Goal: Complete application form

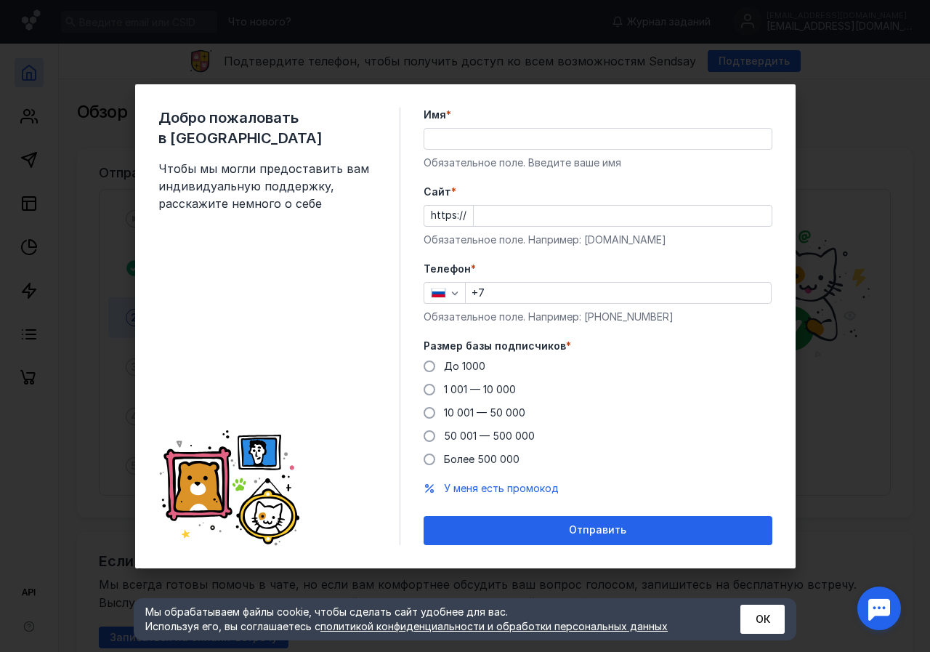
click at [535, 157] on div "Обязательное поле. Введите ваше имя" at bounding box center [598, 163] width 349 height 15
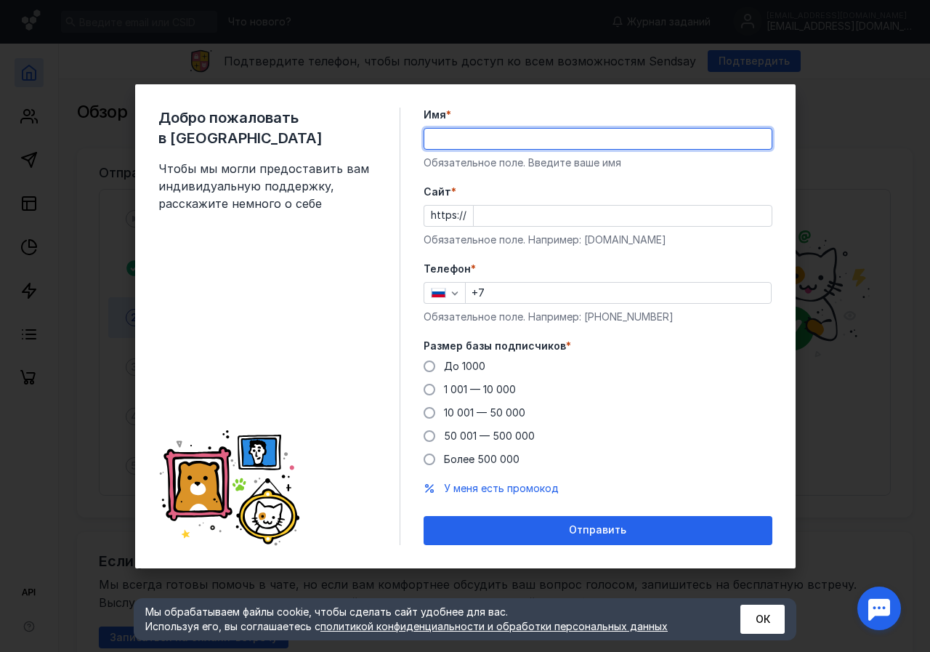
click at [536, 137] on input "Имя *" at bounding box center [598, 139] width 347 height 20
type input "F"
type input "[PERSON_NAME]"
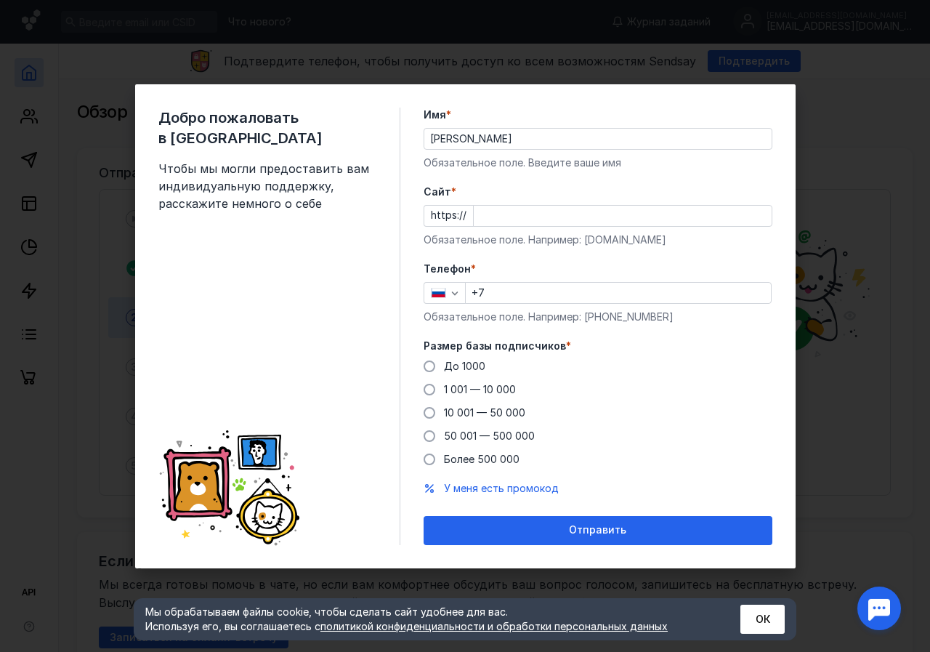
click at [581, 228] on div "Cайт * https:// Обязательное поле. Например: [DOMAIN_NAME]" at bounding box center [598, 216] width 349 height 63
click at [580, 219] on input "Cайт *" at bounding box center [623, 216] width 298 height 20
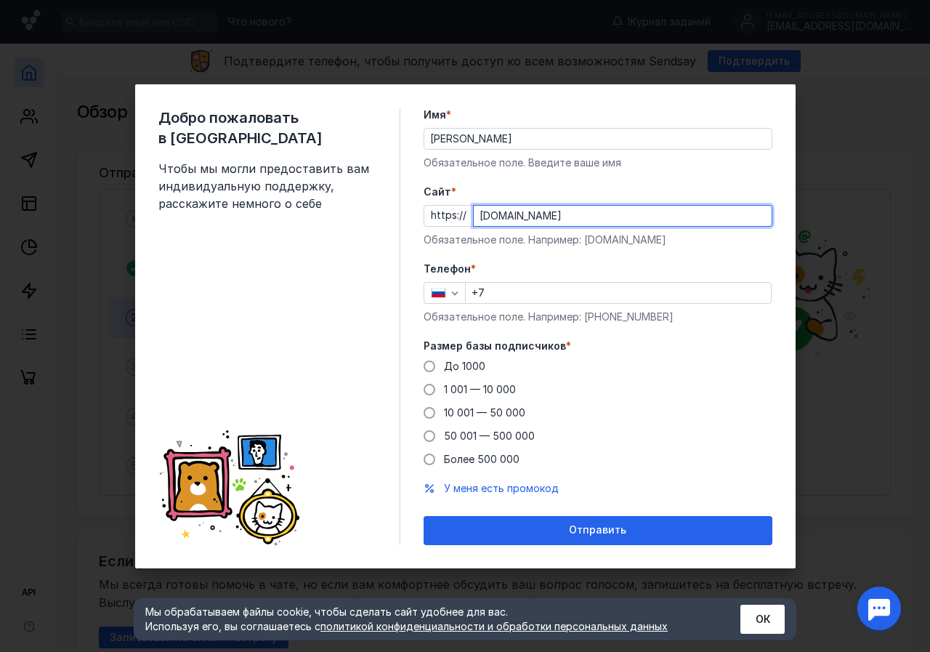
type input "[DOMAIN_NAME]"
click at [603, 307] on div "Телефон * +7 Обязательное поле. Например: [PHONE_NUMBER]" at bounding box center [598, 293] width 349 height 63
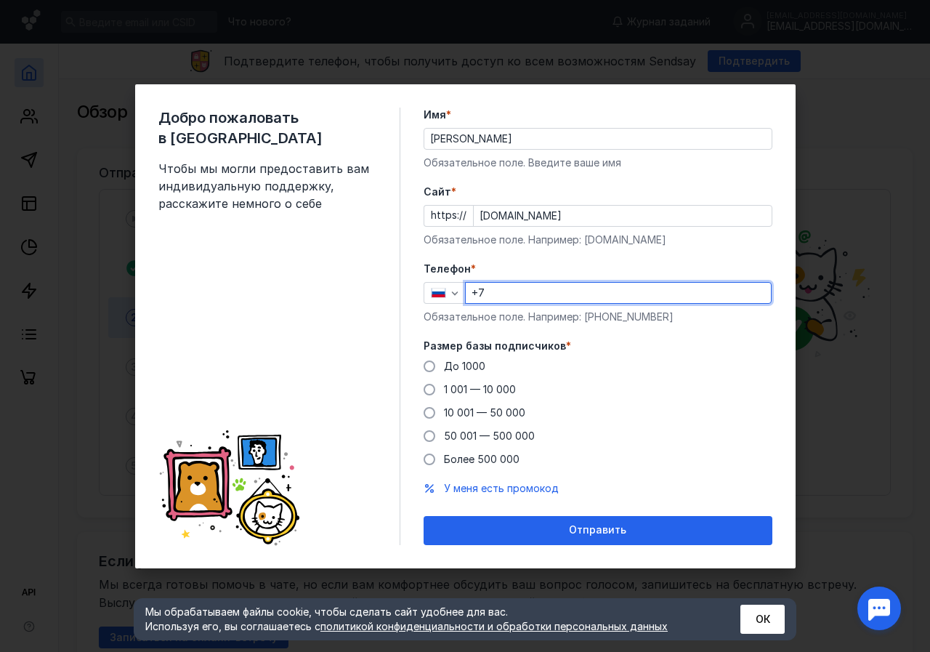
click at [610, 299] on input "+7" at bounding box center [618, 293] width 305 height 20
type input "[PHONE_NUMBER]"
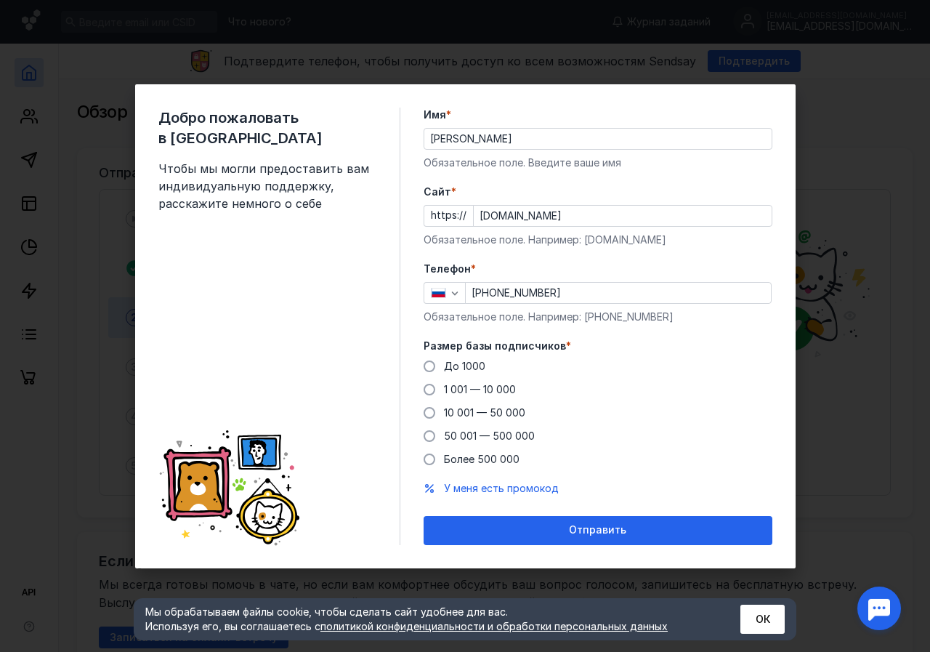
click at [592, 350] on label "Размер базы подписчиков *" at bounding box center [598, 346] width 349 height 15
click at [528, 435] on span "50 001 — 500 000" at bounding box center [489, 436] width 91 height 12
click at [0, 0] on input "50 001 — 500 000" at bounding box center [0, 0] width 0 height 0
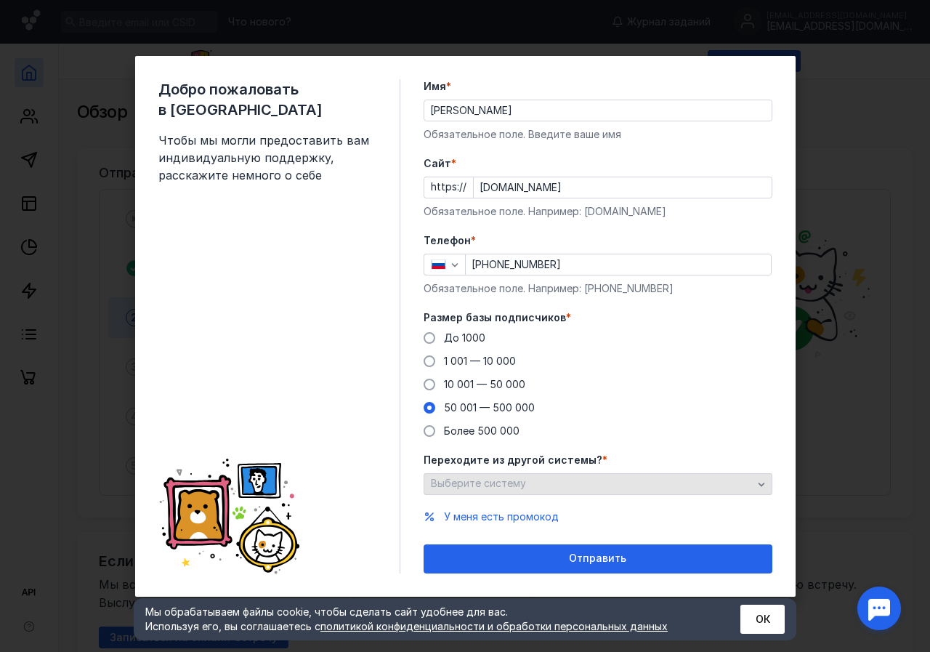
click at [582, 485] on div "Выберите систему" at bounding box center [591, 484] width 329 height 12
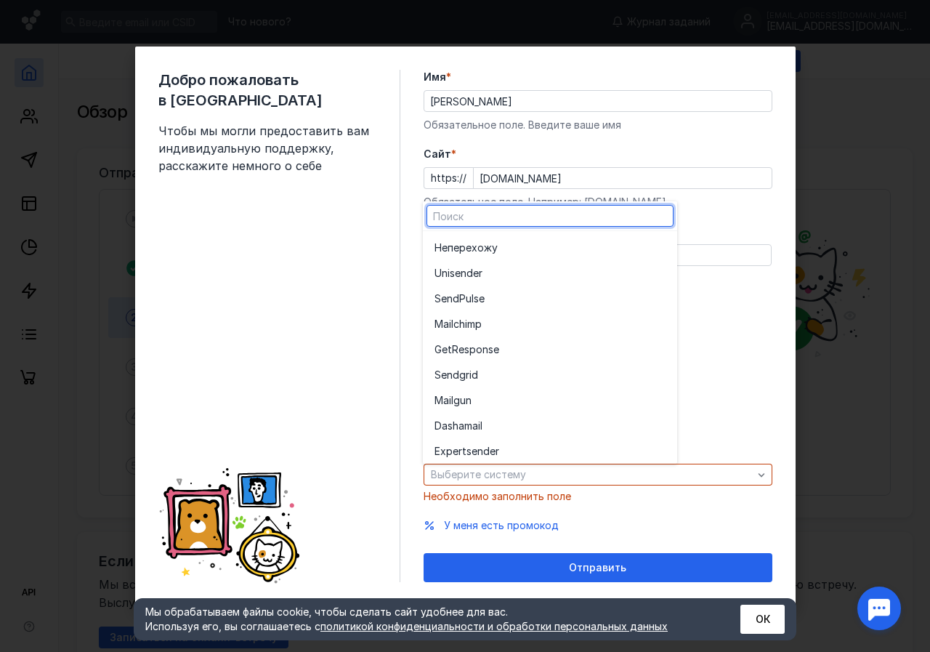
click at [699, 417] on div "До [DATE] 1 001 — 10 000 10 001 — 50 000 50 001 — 500 000 Более 500 000" at bounding box center [598, 375] width 349 height 108
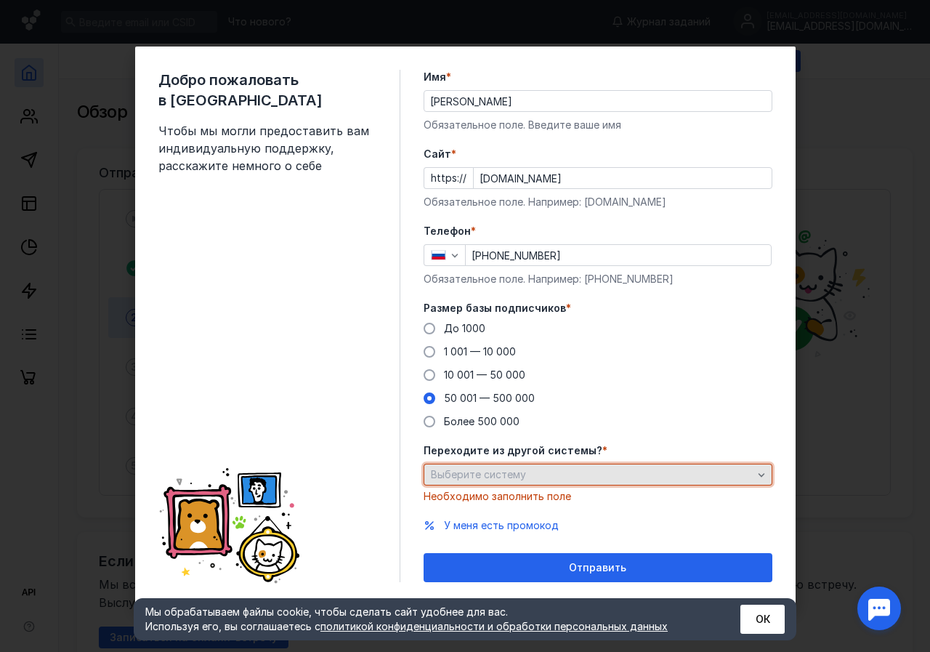
click at [614, 471] on div "Выберите систему" at bounding box center [591, 475] width 329 height 12
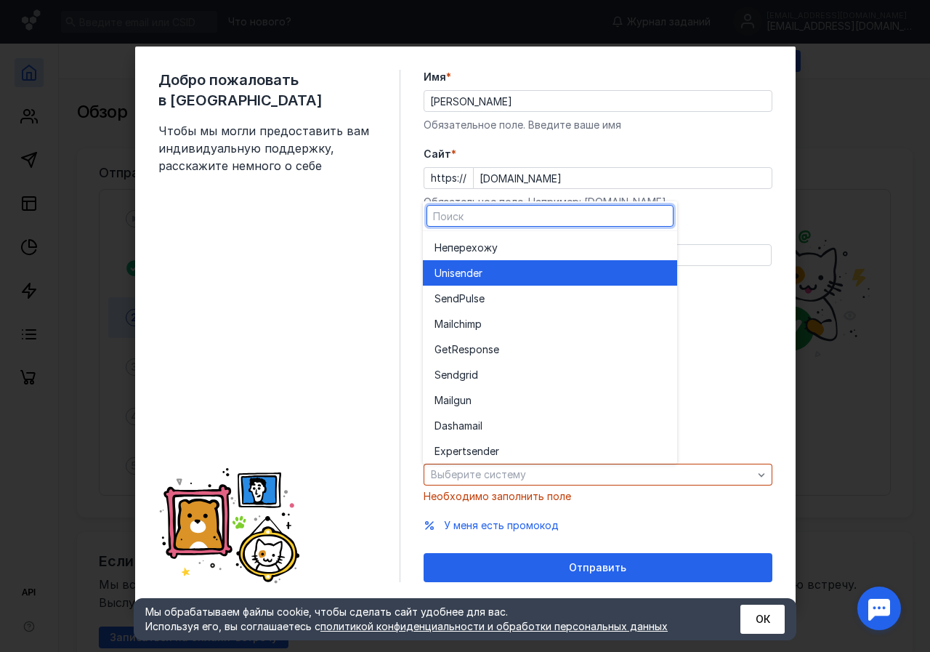
click at [501, 268] on div "Unisende r" at bounding box center [550, 273] width 231 height 15
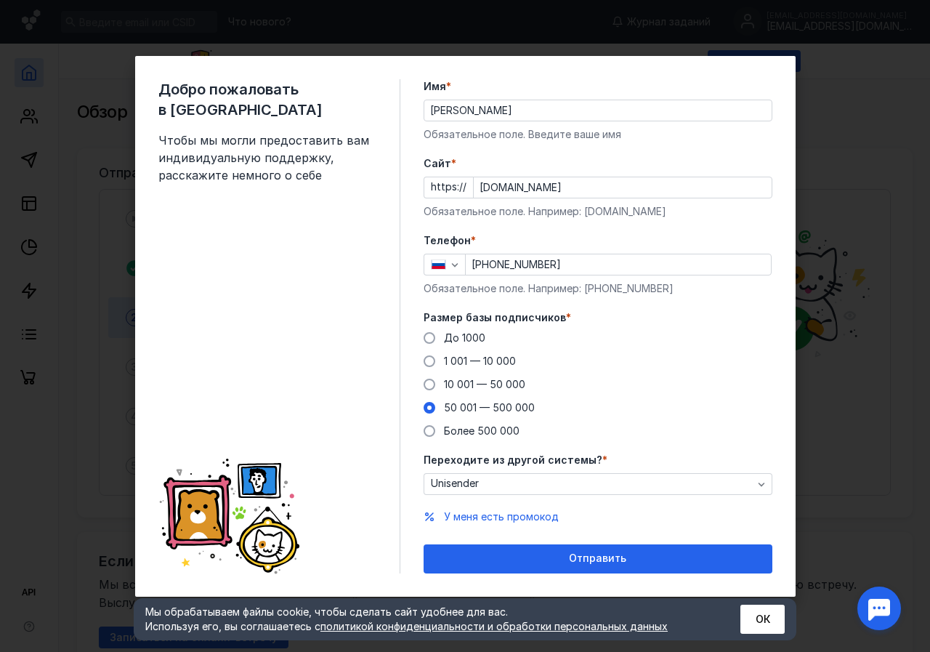
click at [550, 470] on div "Переходите из другой системы? * Unisender" at bounding box center [598, 474] width 349 height 42
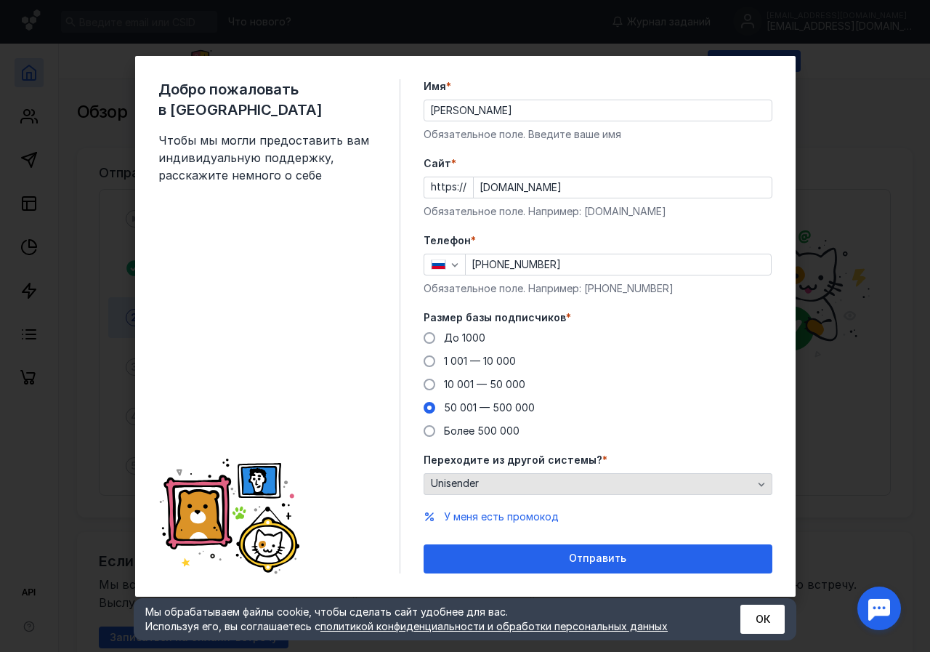
click at [546, 480] on div "Unisender" at bounding box center [591, 484] width 329 height 12
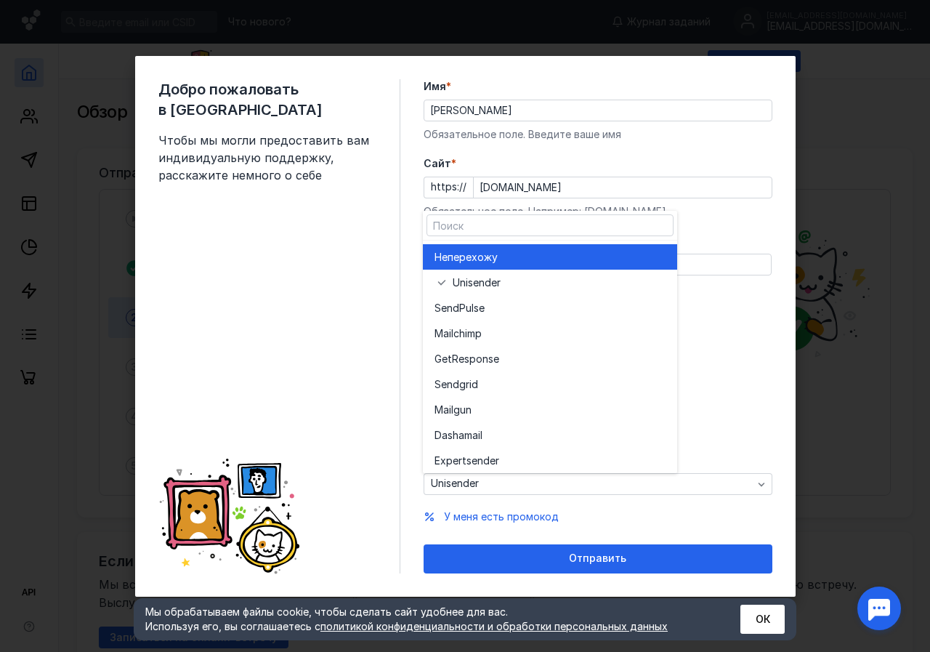
click at [522, 257] on div "Не перехожу" at bounding box center [550, 257] width 231 height 15
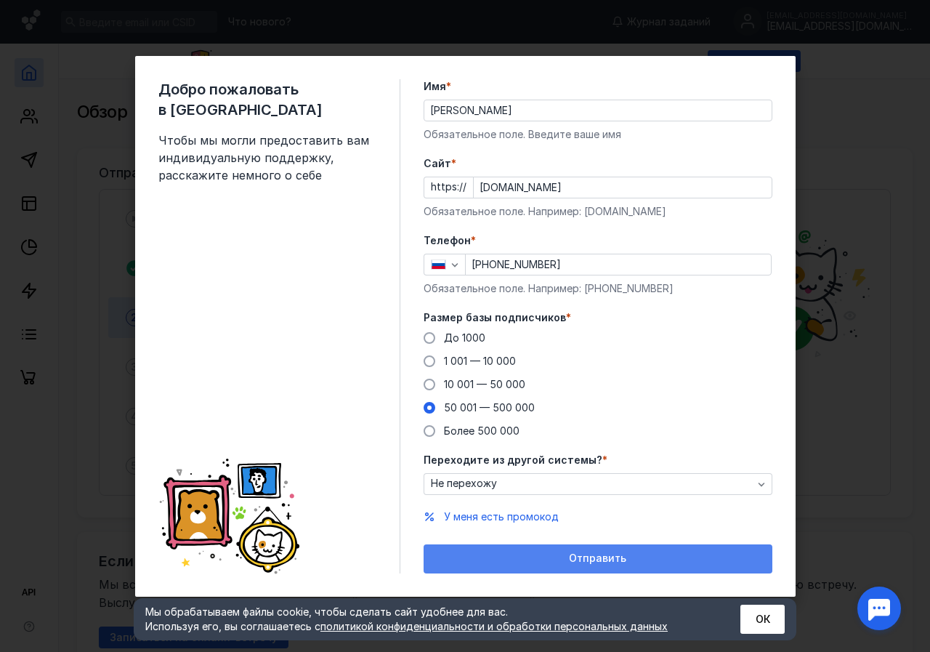
click at [569, 557] on div "Отправить" at bounding box center [598, 558] width 334 height 12
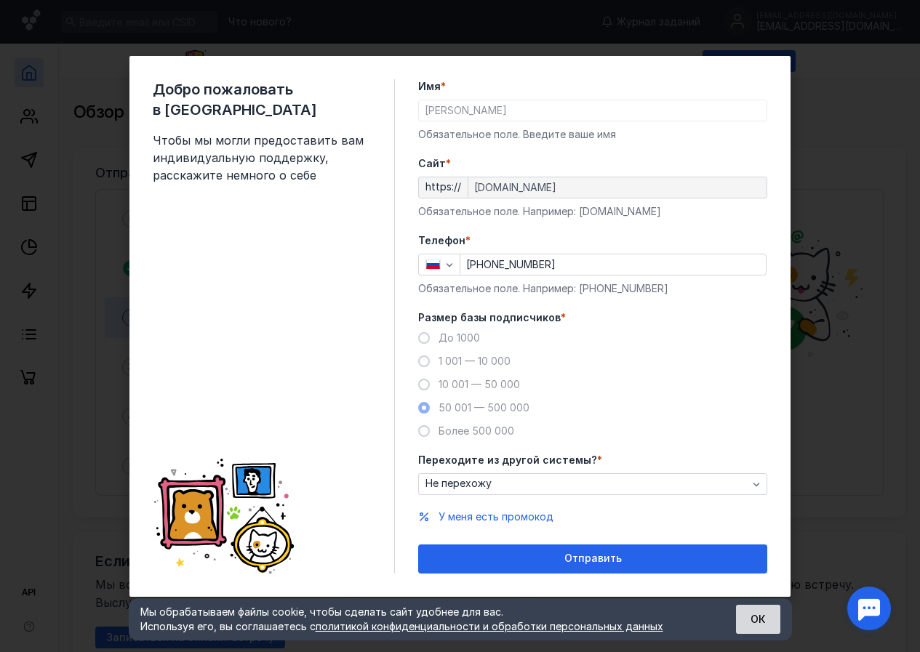
click at [751, 611] on button "ОК" at bounding box center [758, 619] width 44 height 29
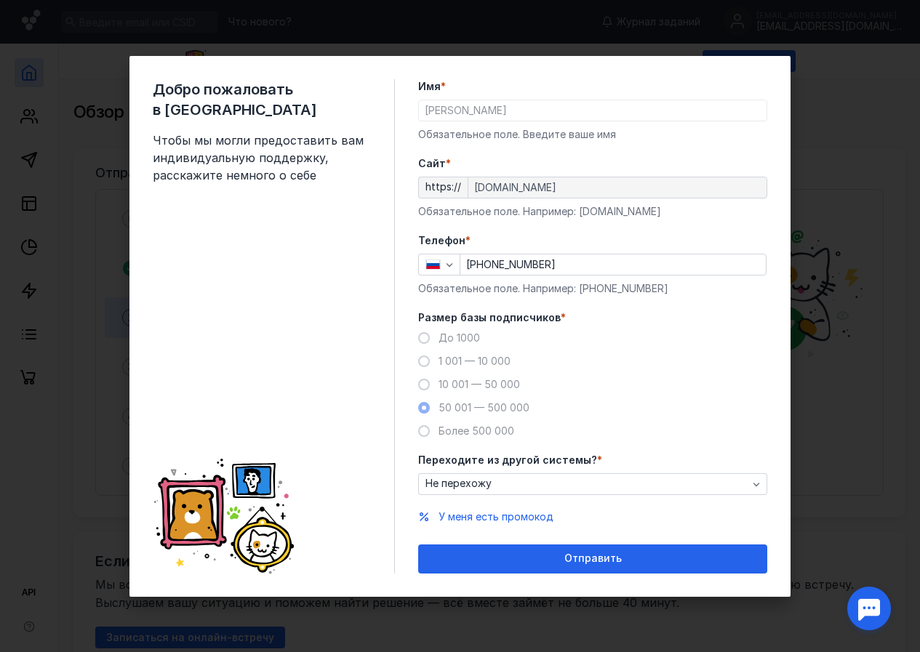
click at [611, 563] on span "Отправить" at bounding box center [592, 558] width 57 height 12
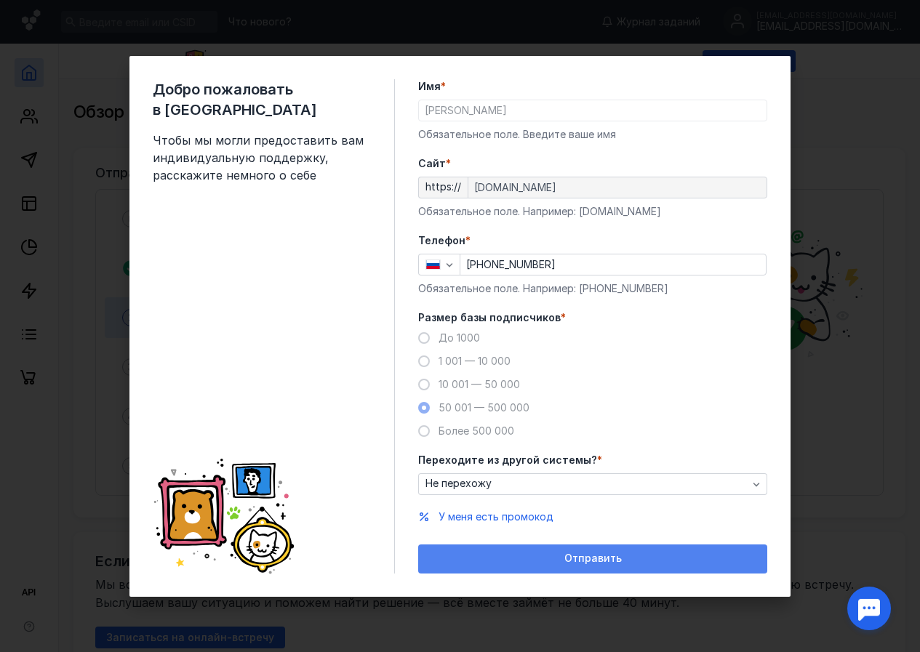
click at [565, 553] on div "Отправить" at bounding box center [592, 558] width 334 height 12
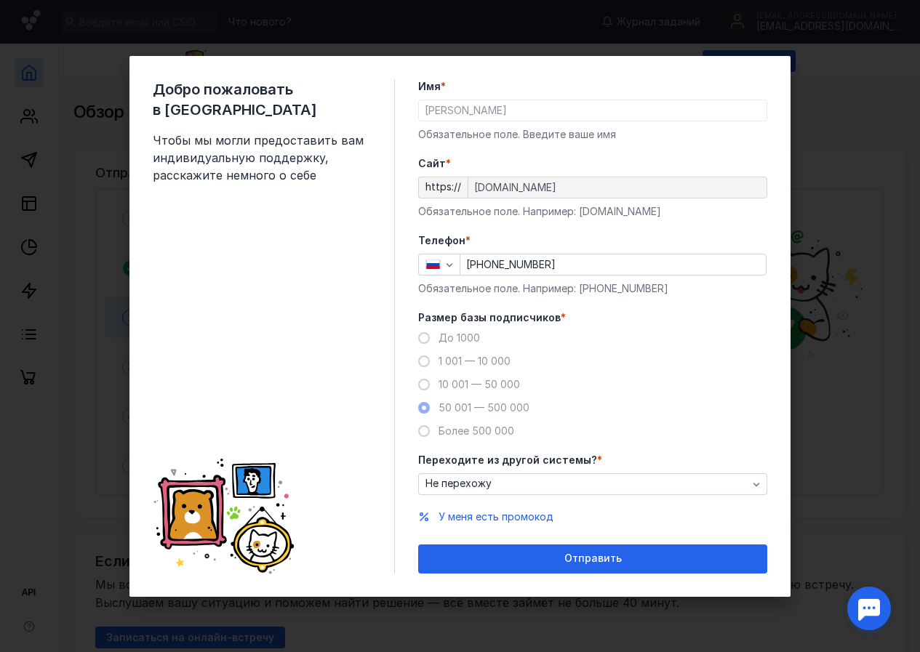
click at [478, 98] on div "Имя * [PERSON_NAME] поле. Введите ваше имя" at bounding box center [592, 110] width 349 height 63
click at [478, 100] on div "[PERSON_NAME]" at bounding box center [592, 111] width 349 height 22
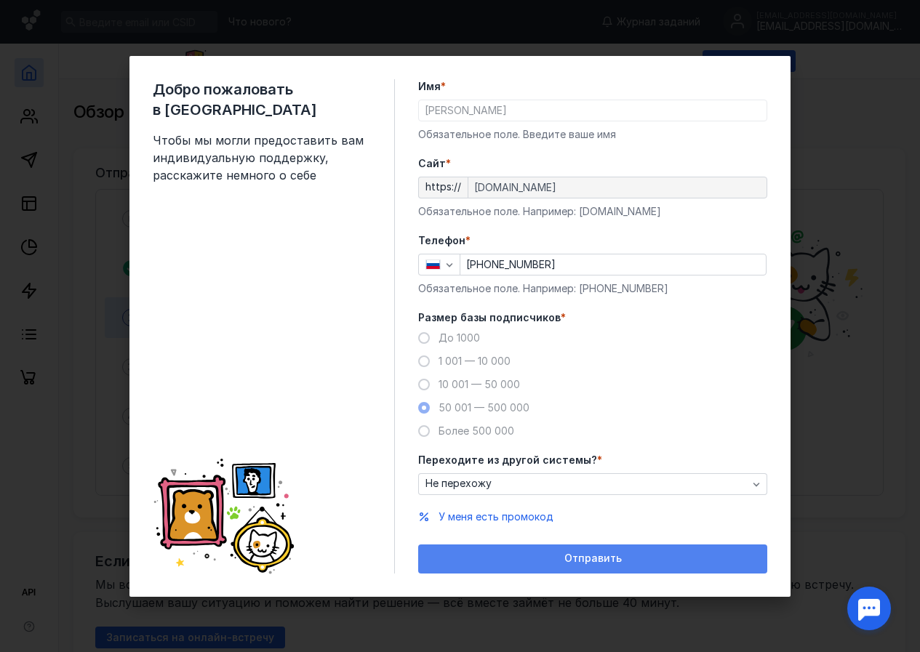
click at [588, 553] on span "Отправить" at bounding box center [592, 558] width 57 height 12
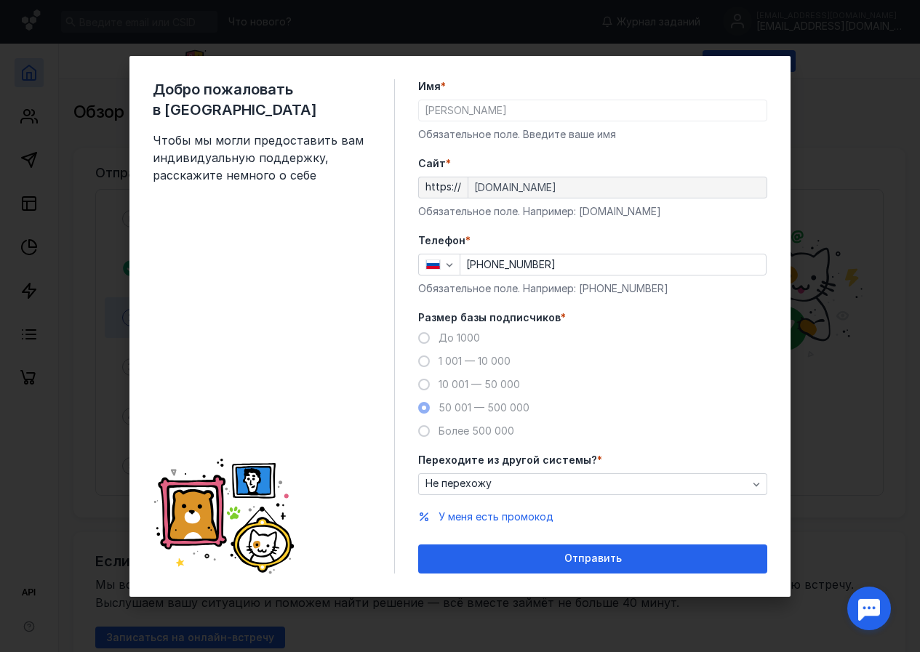
click at [860, 321] on div "Добро пожаловать в Sendsay Чтобы мы могли предоставить вам индивидуальную подде…" at bounding box center [460, 326] width 920 height 652
click at [512, 200] on div "Cайт * https:// [DOMAIN_NAME] Обязательное поле. Например: [DOMAIN_NAME]" at bounding box center [592, 187] width 349 height 63
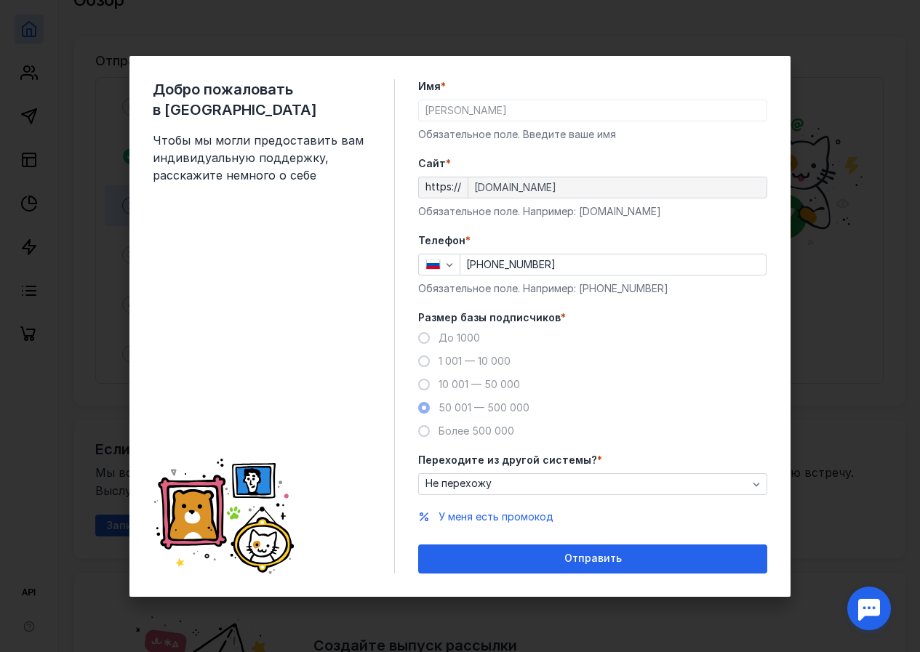
scroll to position [363, 0]
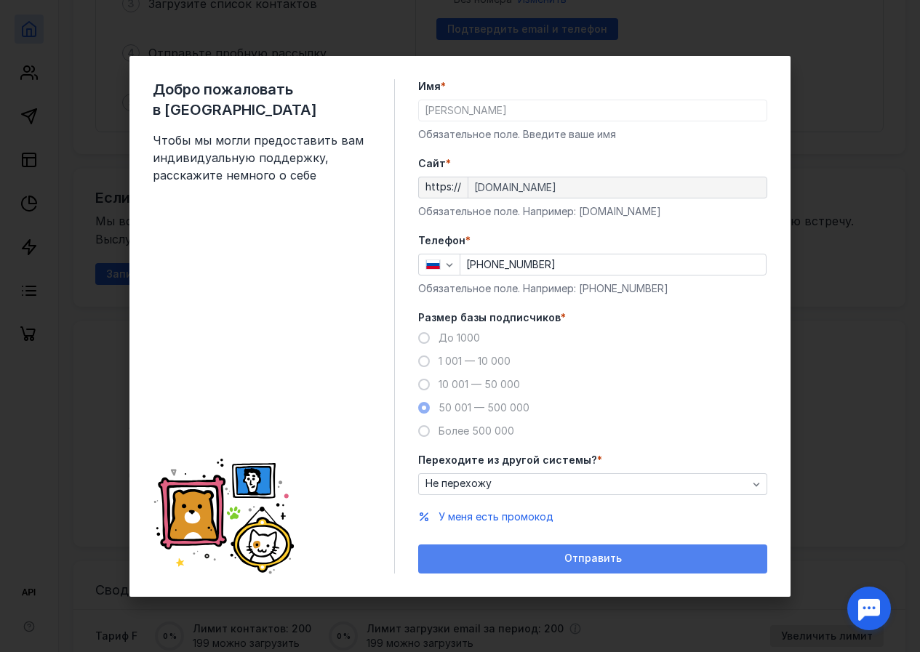
click at [631, 566] on div "Отправить" at bounding box center [592, 558] width 349 height 29
